Goal: Information Seeking & Learning: Learn about a topic

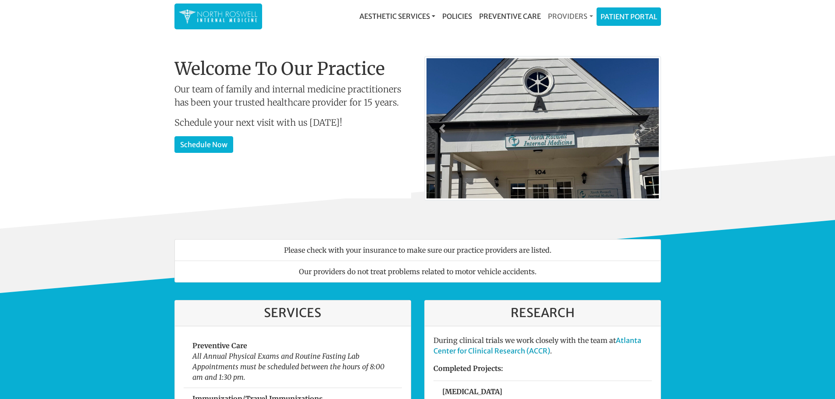
click at [571, 14] on link "Providers" at bounding box center [570, 16] width 52 height 18
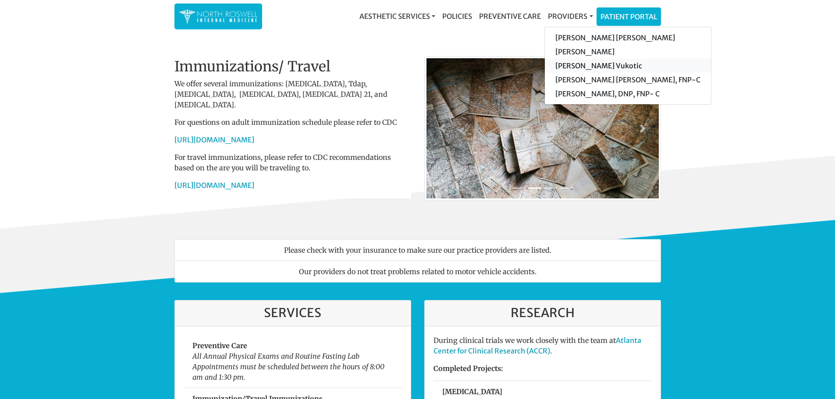
click at [588, 65] on link "[PERSON_NAME] Vukotic" at bounding box center [628, 66] width 166 height 14
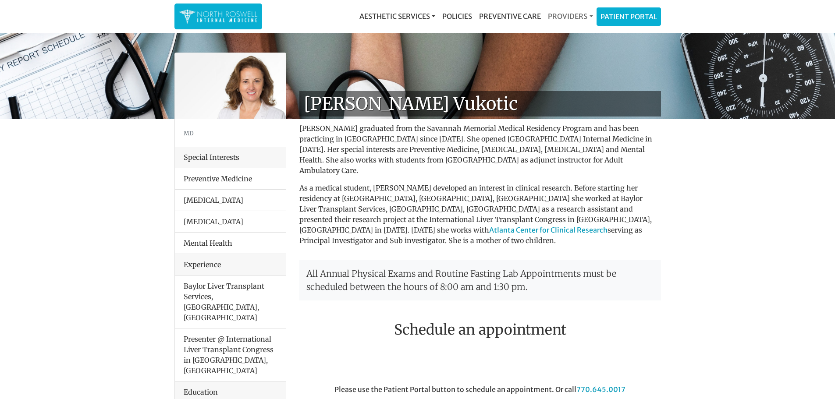
click at [569, 17] on link "Providers" at bounding box center [570, 16] width 52 height 18
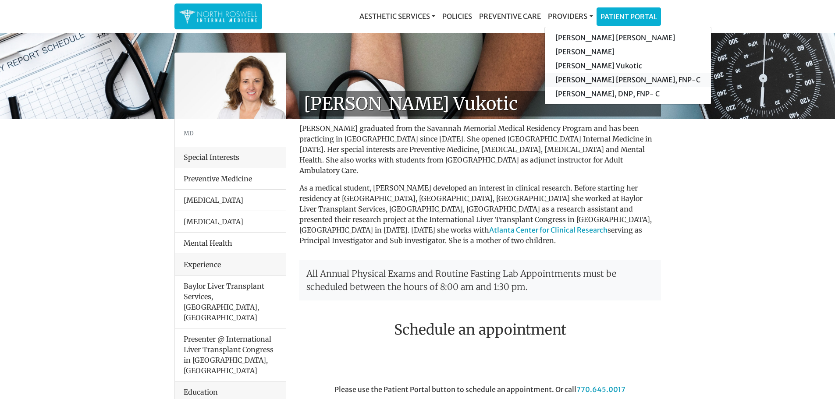
click at [580, 81] on link "[PERSON_NAME] [PERSON_NAME], FNP-C" at bounding box center [628, 80] width 166 height 14
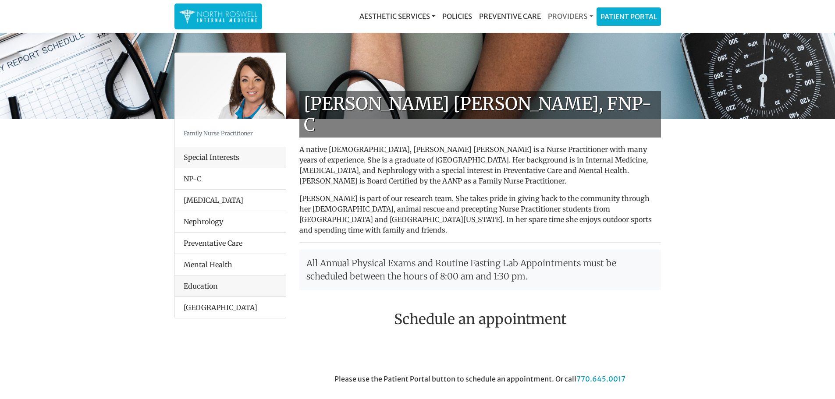
click at [572, 13] on link "Providers" at bounding box center [570, 16] width 52 height 18
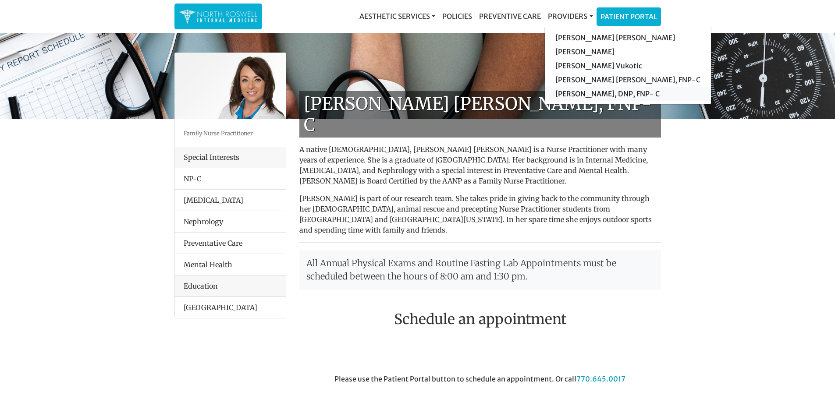
click at [585, 94] on link "[PERSON_NAME], DNP, FNP- C" at bounding box center [628, 94] width 166 height 14
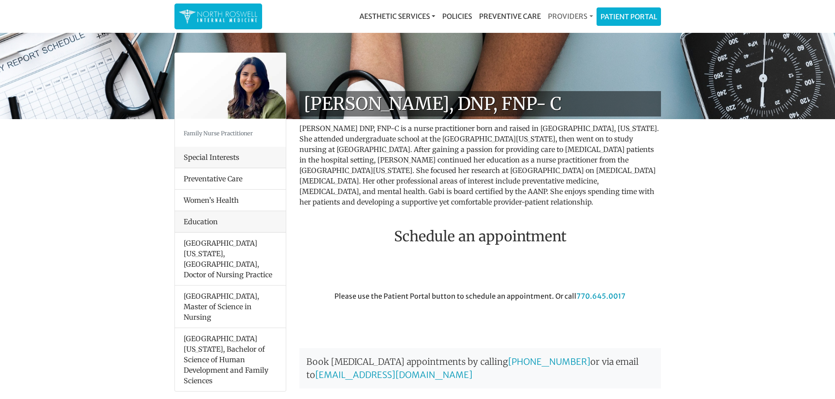
click at [578, 14] on link "Providers" at bounding box center [570, 16] width 52 height 18
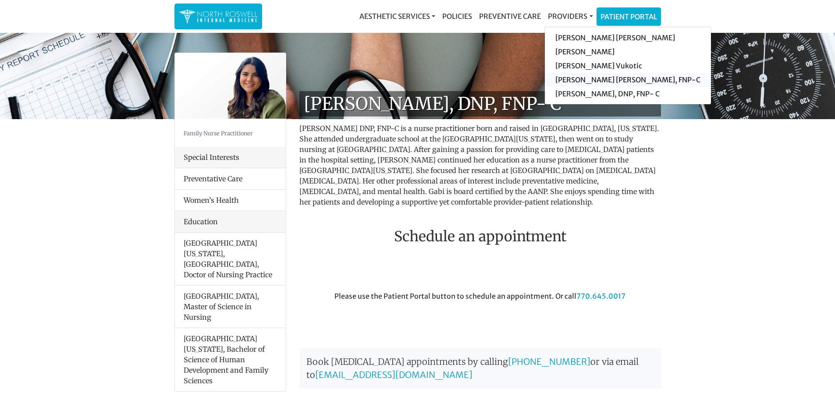
click at [576, 78] on link "[PERSON_NAME] [PERSON_NAME], FNP-C" at bounding box center [628, 80] width 166 height 14
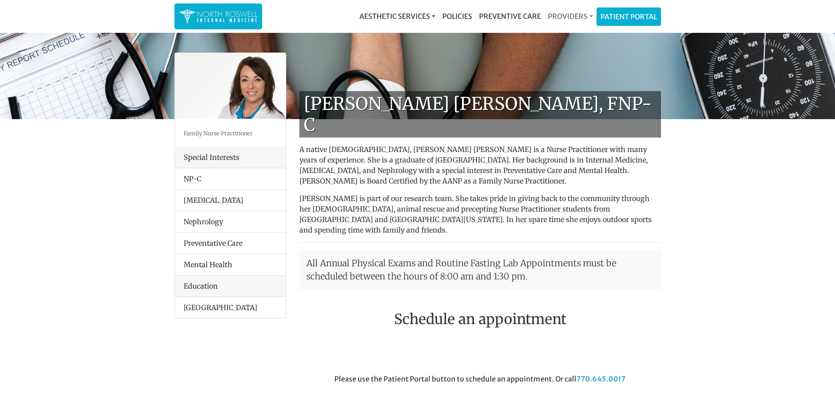
click at [577, 16] on link "Providers" at bounding box center [570, 16] width 52 height 18
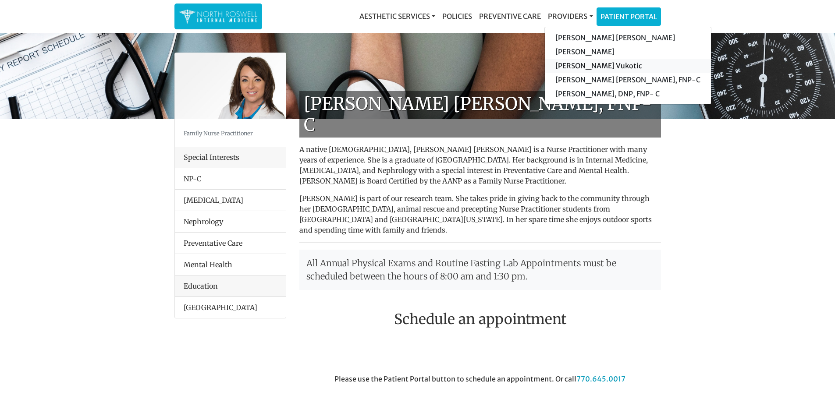
click at [577, 66] on link "[PERSON_NAME] Vukotic" at bounding box center [628, 66] width 166 height 14
